Goal: Task Accomplishment & Management: Use online tool/utility

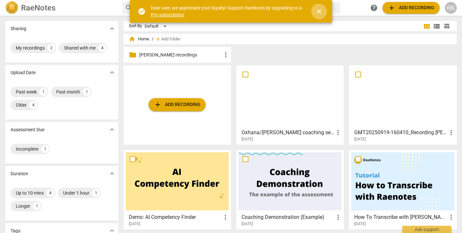
click at [320, 12] on span "close" at bounding box center [319, 12] width 8 height 8
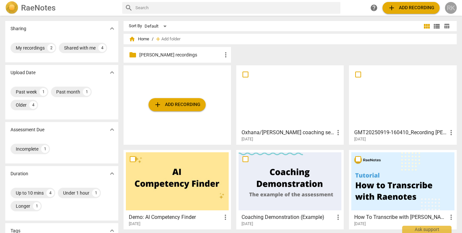
click at [454, 7] on div "RK" at bounding box center [451, 8] width 12 height 12
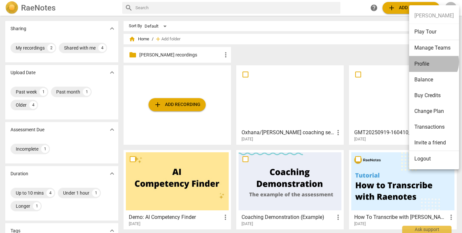
click at [430, 62] on li "Profile" at bounding box center [434, 64] width 50 height 16
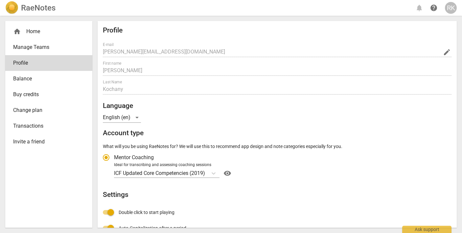
radio input "false"
click at [432, 9] on span "help" at bounding box center [434, 8] width 8 height 8
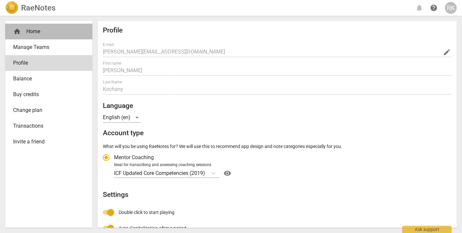
click at [39, 28] on div "home Home" at bounding box center [46, 32] width 66 height 8
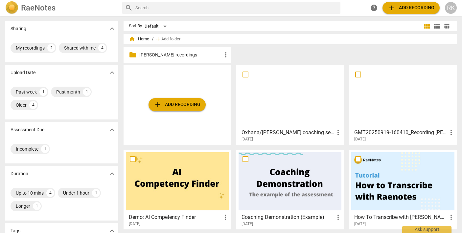
click at [336, 131] on span "more_vert" at bounding box center [338, 133] width 8 height 8
click at [319, 111] on div at bounding box center [231, 116] width 462 height 233
click at [446, 26] on span "table_chart" at bounding box center [447, 26] width 6 height 6
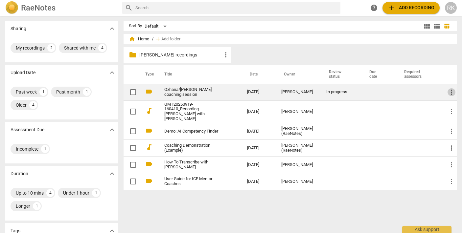
click at [451, 93] on span "more_vert" at bounding box center [452, 92] width 8 height 8
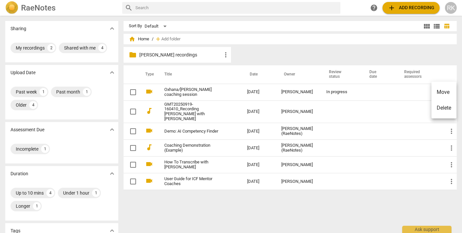
click at [445, 76] on div at bounding box center [231, 116] width 462 height 233
click at [435, 25] on span "view_list" at bounding box center [437, 26] width 8 height 8
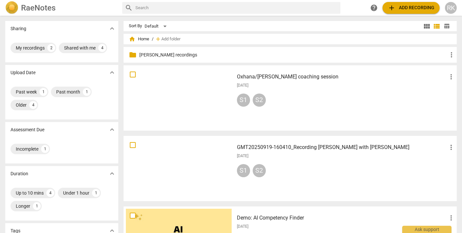
click at [426, 25] on span "view_module" at bounding box center [427, 26] width 8 height 8
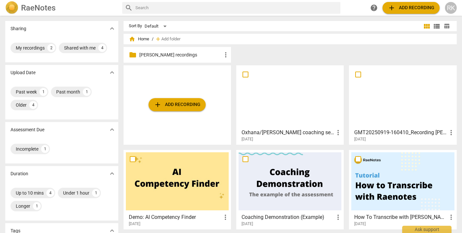
click at [314, 106] on div at bounding box center [290, 97] width 103 height 58
click at [314, 0] on html "RaeNotes search help add Add recording RK Sharing expand_more My recordings 2 S…" at bounding box center [231, 0] width 462 height 0
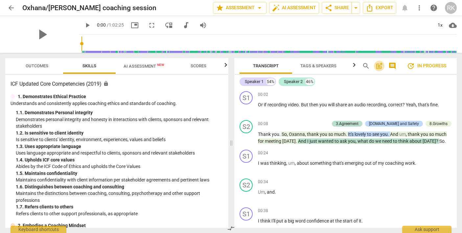
click at [380, 64] on span "post_add" at bounding box center [379, 66] width 8 height 8
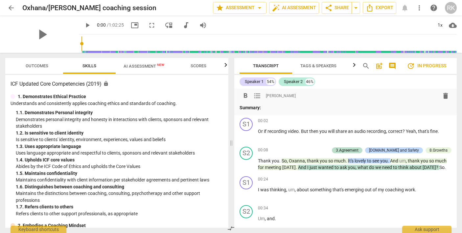
click at [395, 64] on span "comment" at bounding box center [392, 66] width 8 height 8
